Goal: Task Accomplishment & Management: Manage account settings

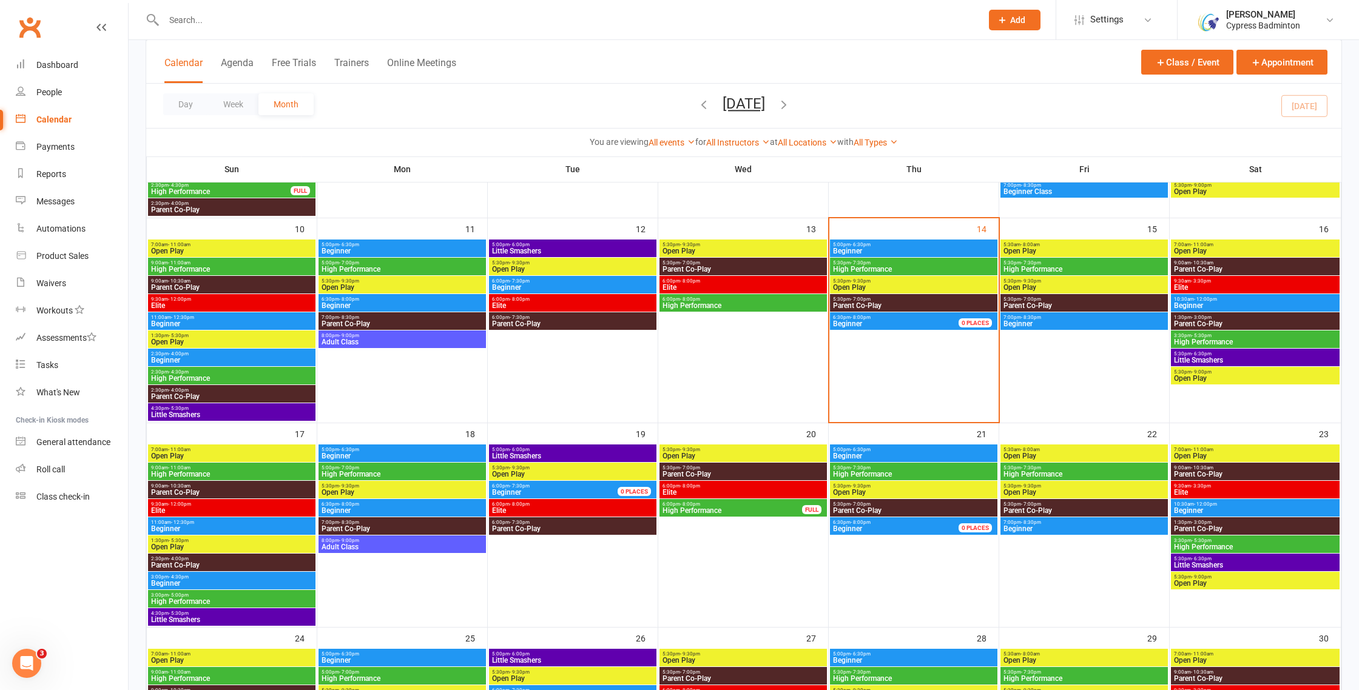
click at [326, 22] on input "text" at bounding box center [566, 20] width 813 height 17
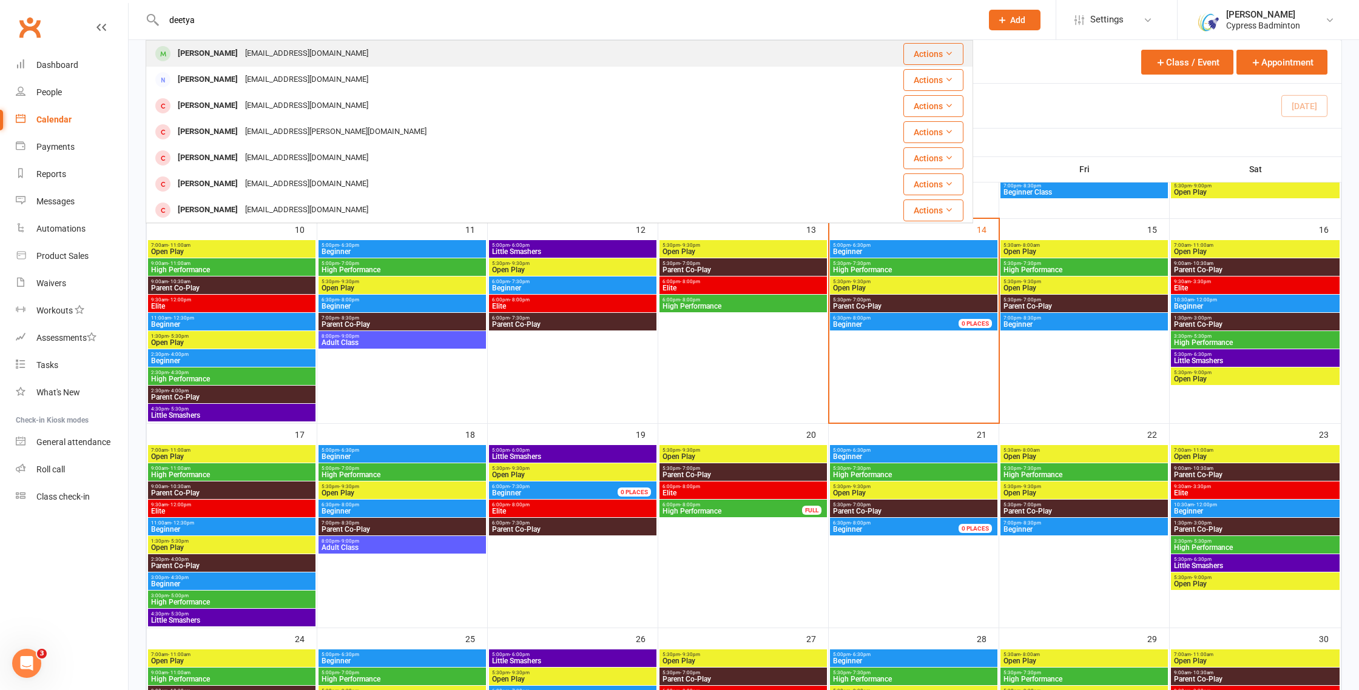
type input "deetya"
click at [341, 63] on div "[PERSON_NAME] [PERSON_NAME][EMAIL_ADDRESS][DOMAIN_NAME]" at bounding box center [479, 53] width 664 height 25
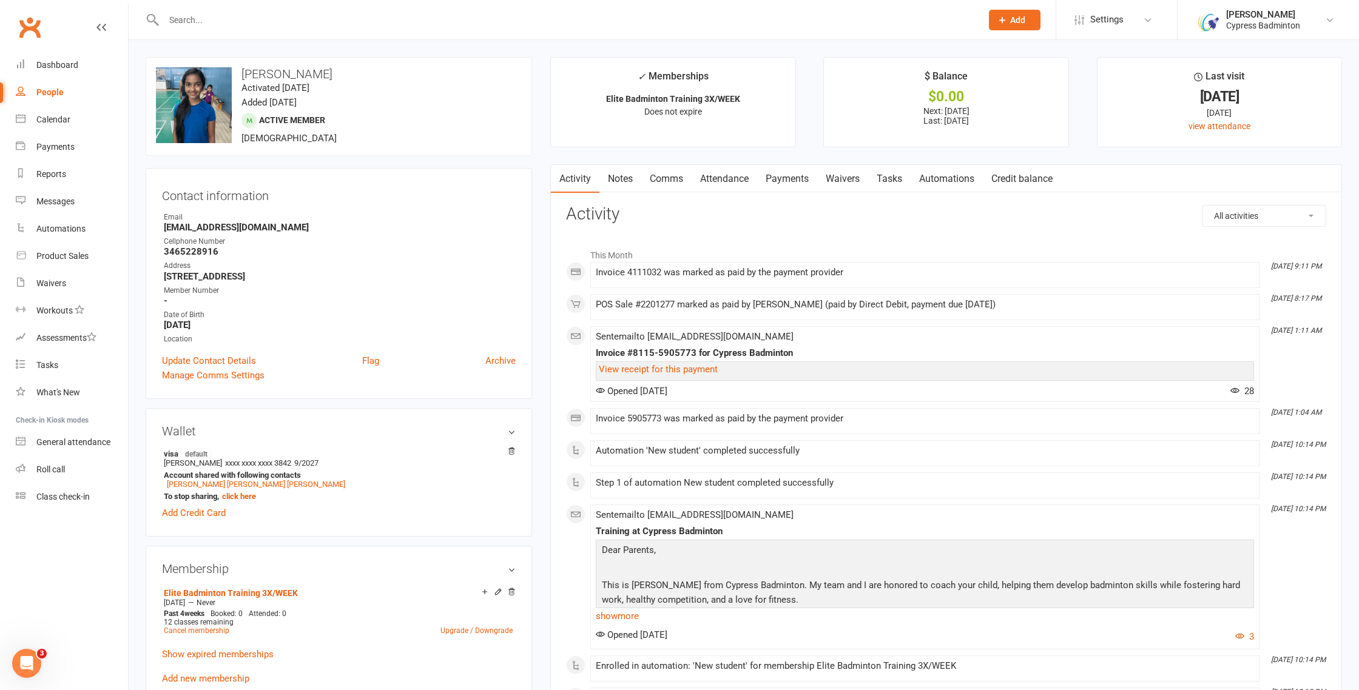
click at [791, 174] on link "Payments" at bounding box center [787, 179] width 60 height 28
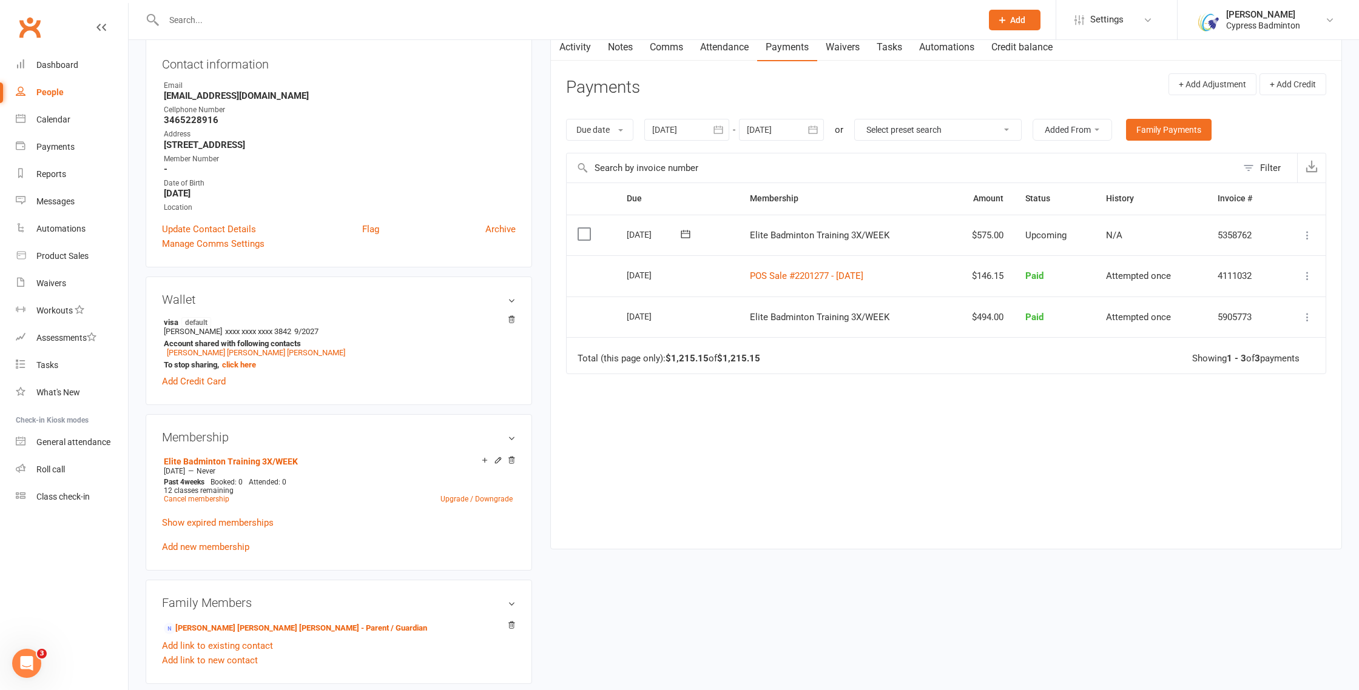
scroll to position [71, 0]
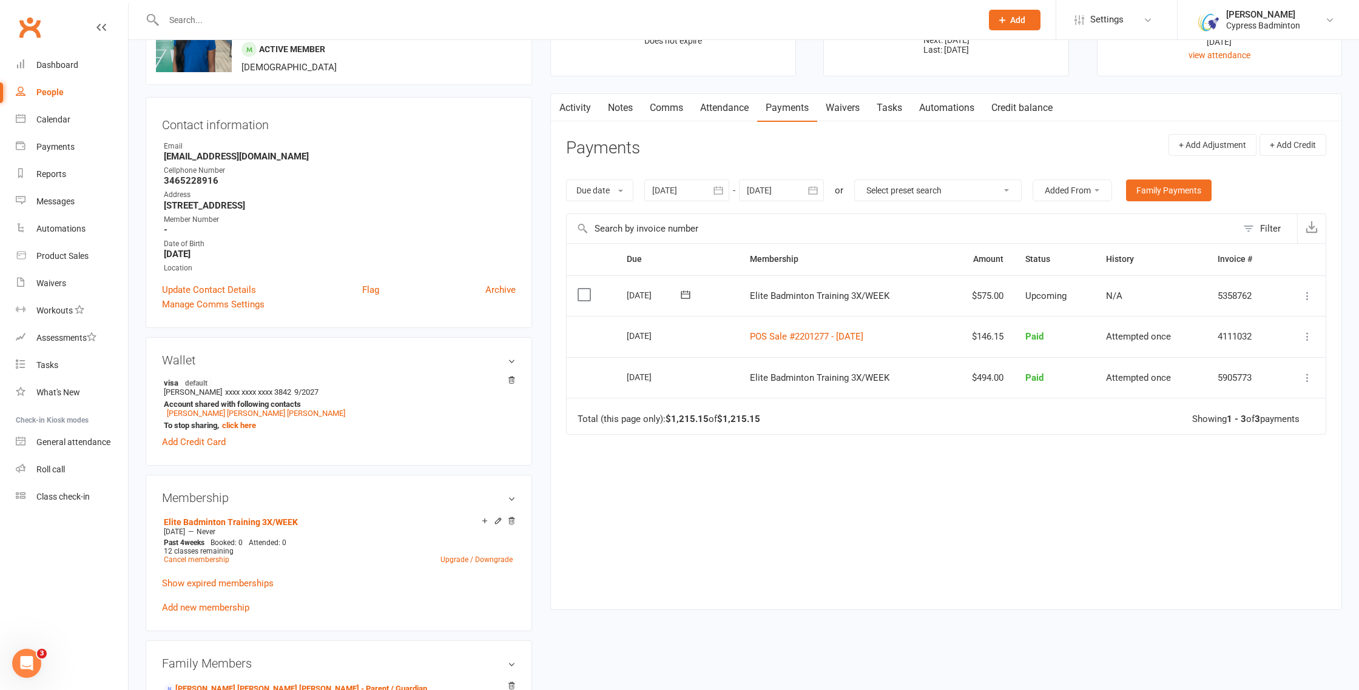
click at [1309, 296] on icon at bounding box center [1307, 296] width 12 height 12
click at [1230, 411] on link "Change amount" at bounding box center [1242, 417] width 143 height 24
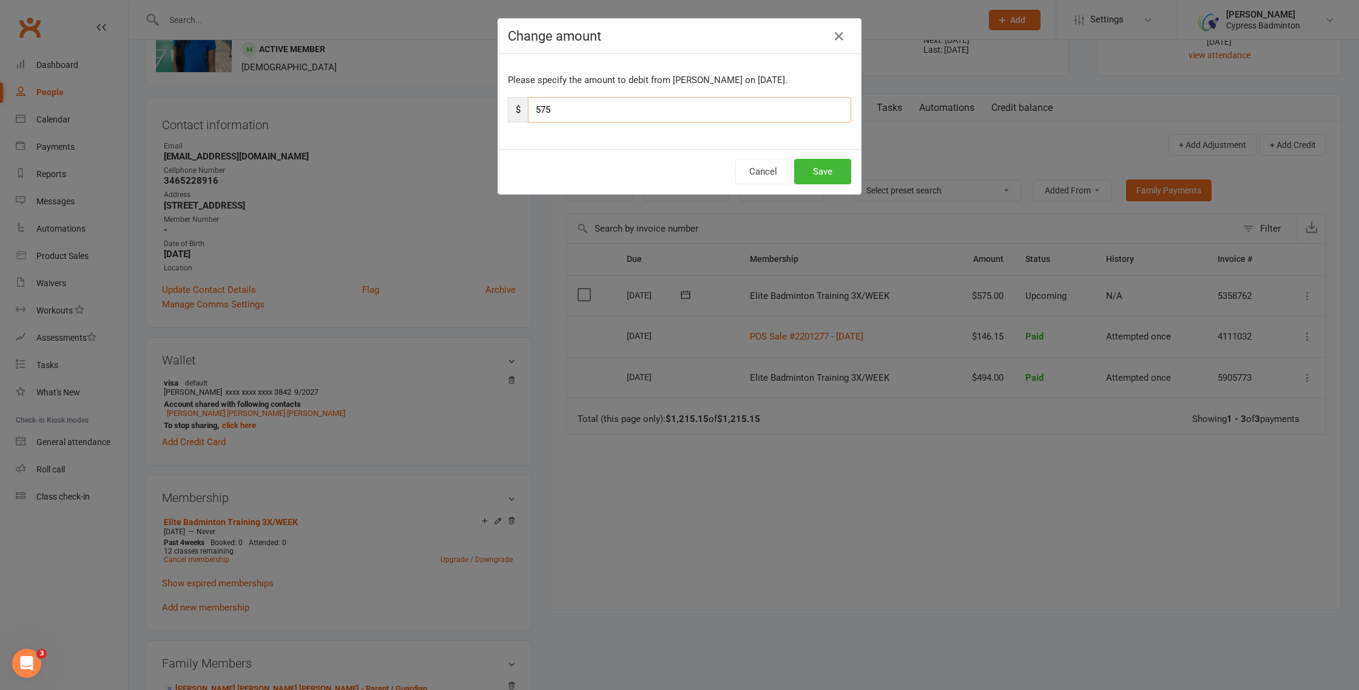
click at [569, 104] on input "575" at bounding box center [689, 109] width 323 height 25
type input "534"
click at [817, 172] on button "Save" at bounding box center [822, 171] width 57 height 25
